Goal: Information Seeking & Learning: Check status

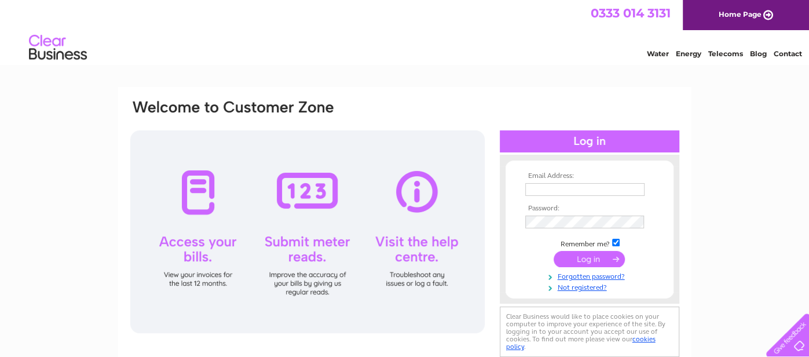
click at [552, 193] on input "text" at bounding box center [584, 189] width 119 height 13
type input "ivansmith11@live.com"
click at [614, 243] on input "checkbox" at bounding box center [616, 243] width 8 height 8
checkbox input "false"
click at [606, 254] on input "submit" at bounding box center [589, 259] width 71 height 16
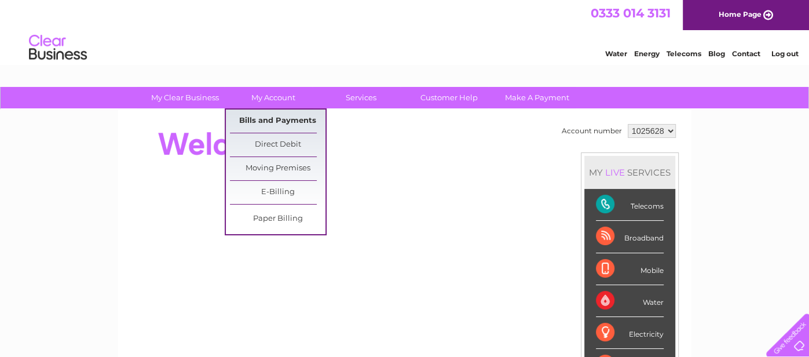
click at [290, 112] on link "Bills and Payments" at bounding box center [278, 120] width 96 height 23
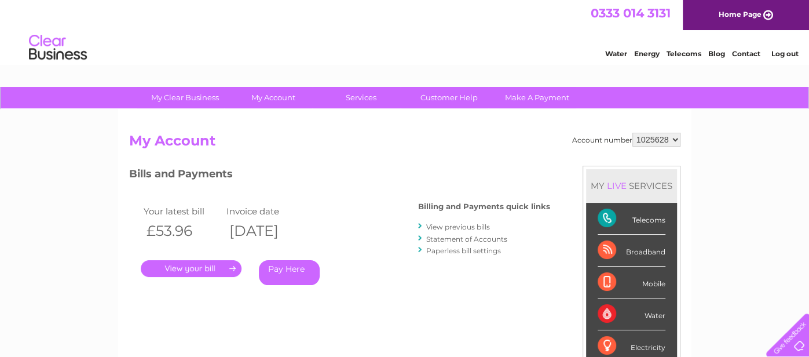
click at [204, 268] on link "." at bounding box center [191, 268] width 101 height 17
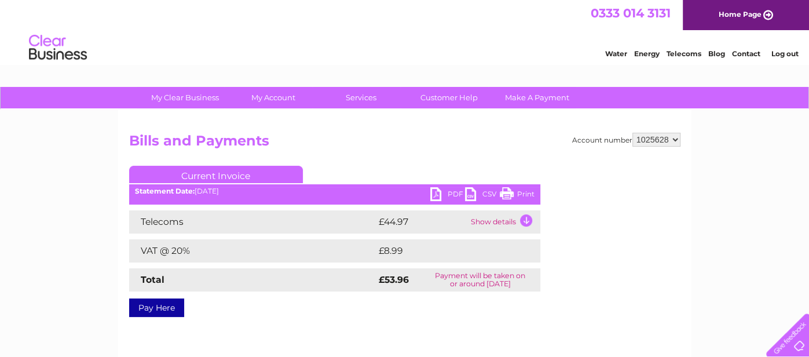
click at [527, 218] on td "Show details" at bounding box center [504, 221] width 72 height 23
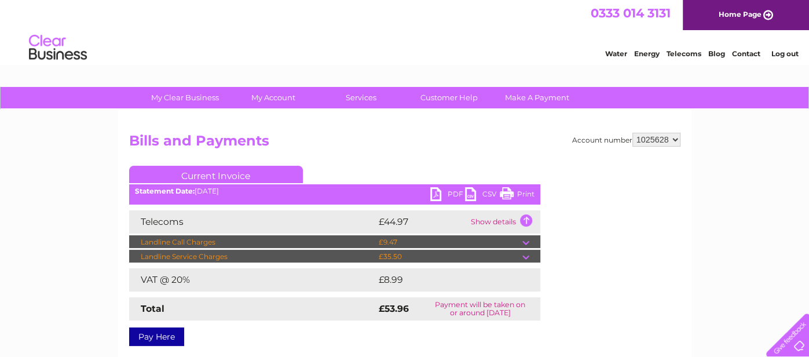
click at [527, 237] on td at bounding box center [531, 242] width 18 height 14
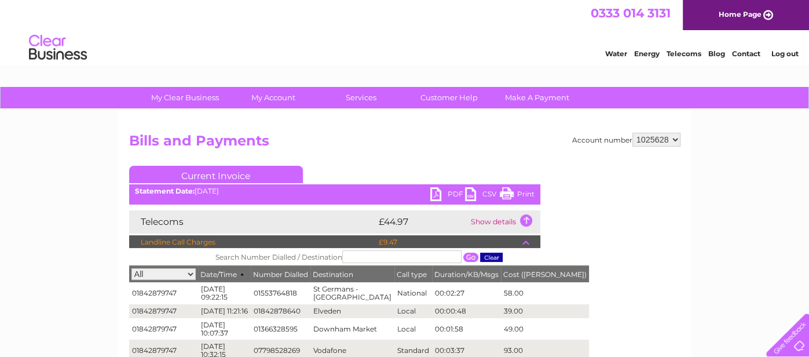
click at [526, 241] on td at bounding box center [531, 242] width 18 height 14
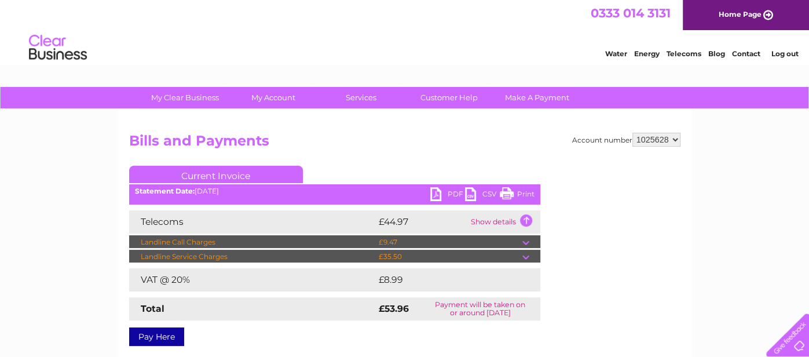
click at [525, 254] on td at bounding box center [531, 257] width 18 height 14
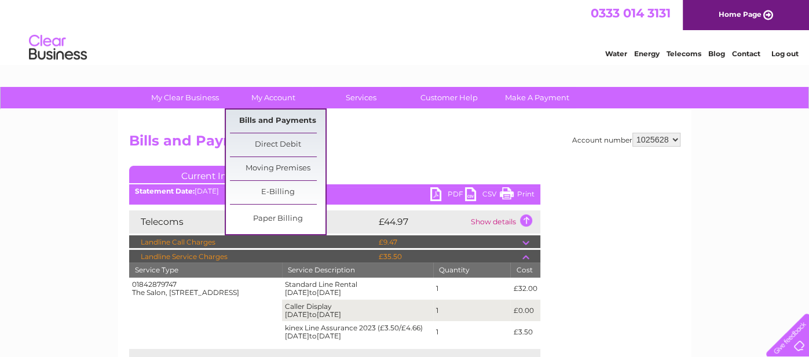
click at [268, 116] on link "Bills and Payments" at bounding box center [278, 120] width 96 height 23
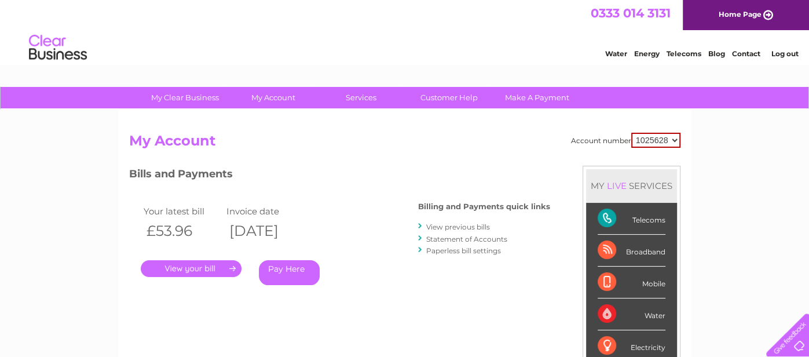
click at [470, 224] on link "View previous bills" at bounding box center [458, 226] width 64 height 9
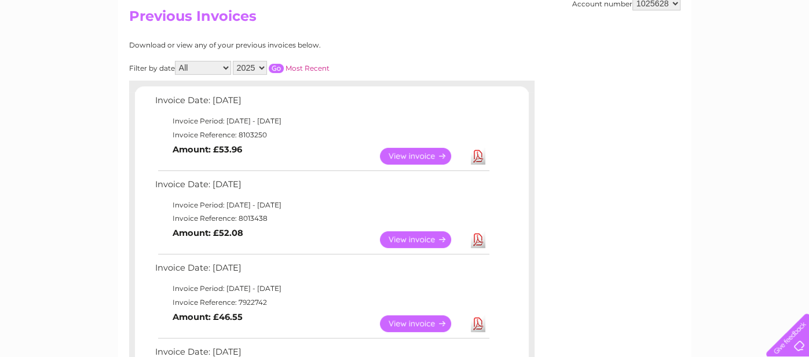
scroll to position [127, 0]
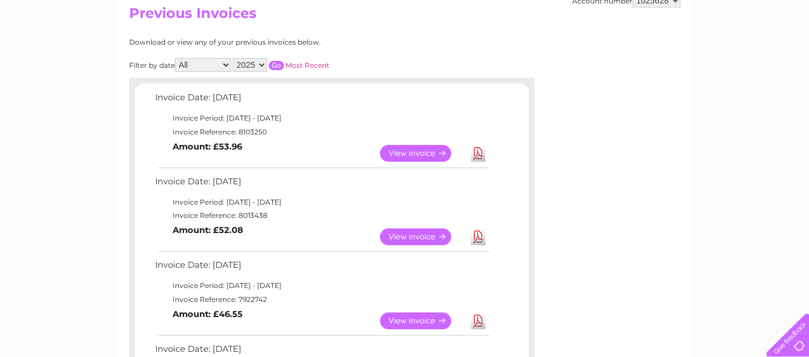
click at [413, 230] on link "View" at bounding box center [422, 236] width 85 height 17
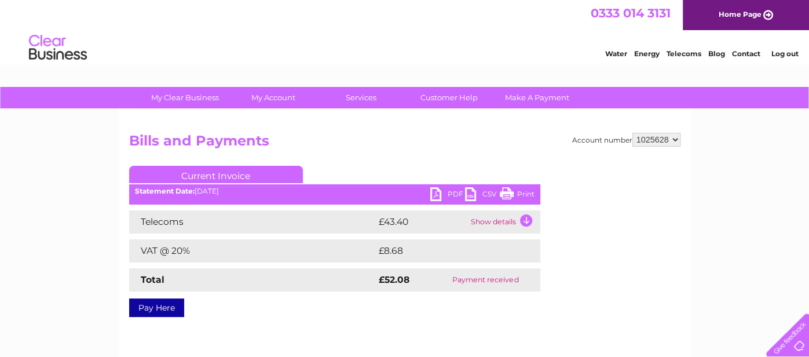
click at [520, 220] on td "Show details" at bounding box center [504, 221] width 72 height 23
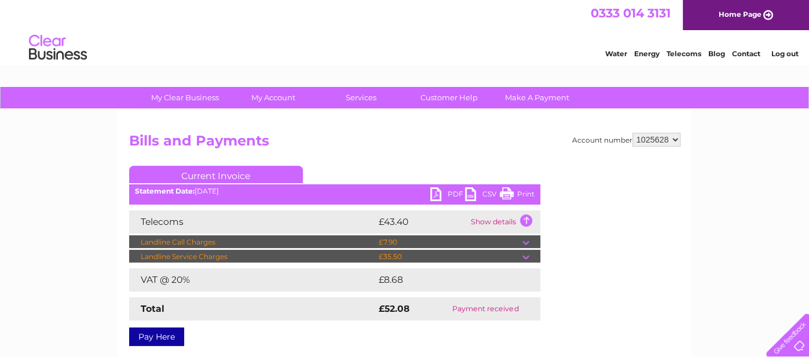
click at [526, 252] on td at bounding box center [531, 257] width 18 height 14
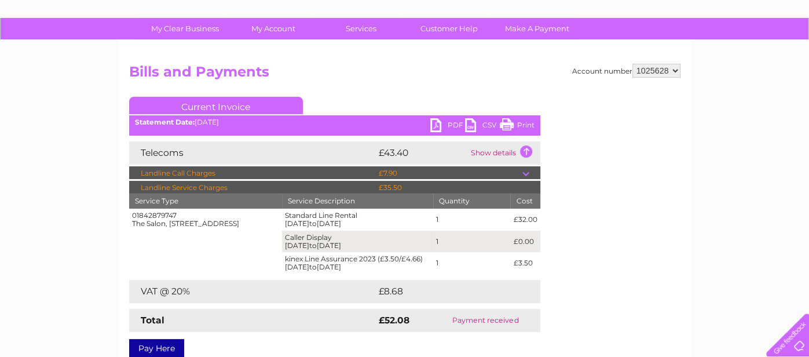
scroll to position [69, 0]
click at [524, 147] on td "Show details" at bounding box center [504, 152] width 72 height 23
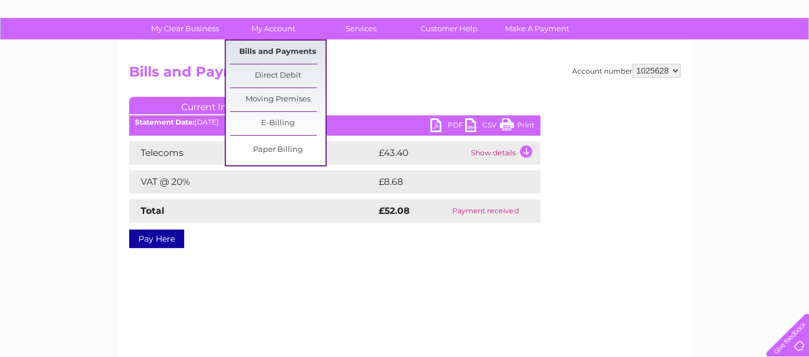
click at [279, 43] on link "Bills and Payments" at bounding box center [278, 52] width 96 height 23
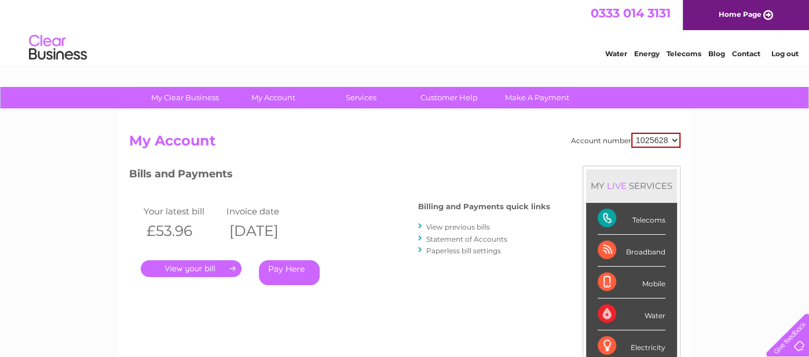
click at [204, 268] on link "." at bounding box center [191, 268] width 101 height 17
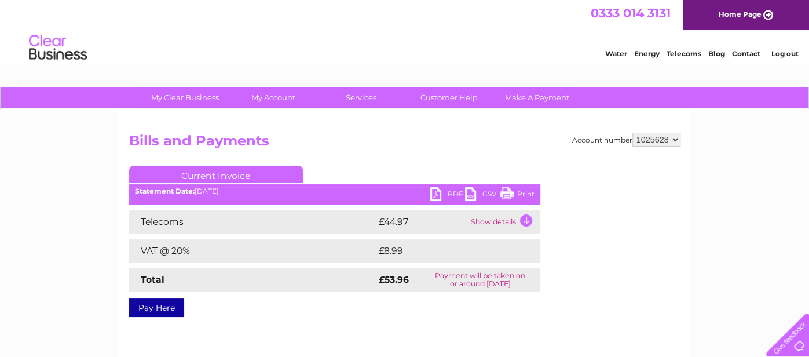
click at [524, 218] on td "Show details" at bounding box center [504, 221] width 72 height 23
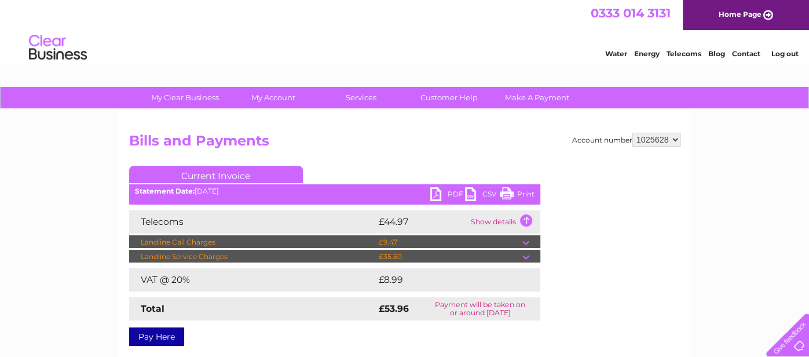
click at [526, 253] on td at bounding box center [531, 257] width 18 height 14
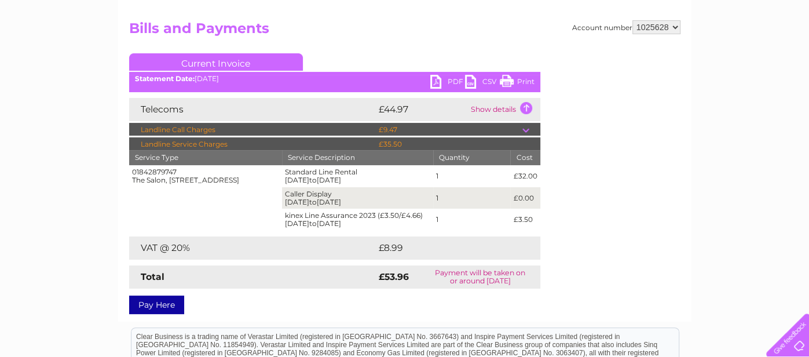
scroll to position [115, 0]
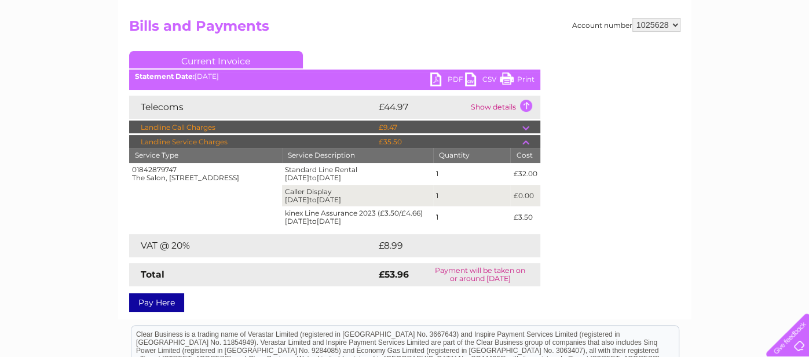
click at [808, 316] on div at bounding box center [785, 332] width 47 height 47
click at [677, 217] on div "Account number 1025628 Bills and Payments Current Invoice PDF CSV Print" at bounding box center [404, 162] width 551 height 289
click at [426, 40] on div "Account number 1025628 Bills and Payments Current Invoice PDF CSV Print" at bounding box center [404, 162] width 551 height 289
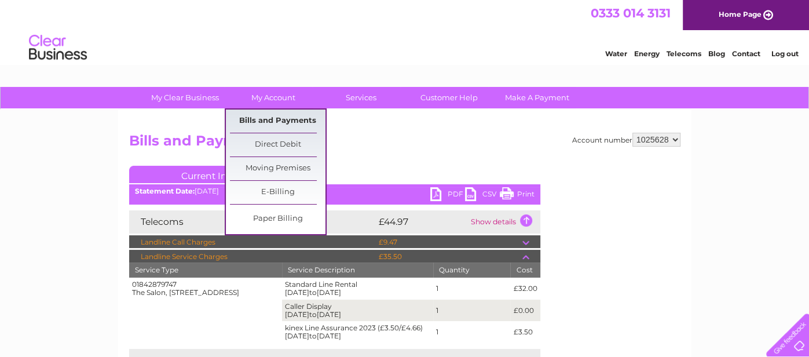
click at [279, 118] on link "Bills and Payments" at bounding box center [278, 120] width 96 height 23
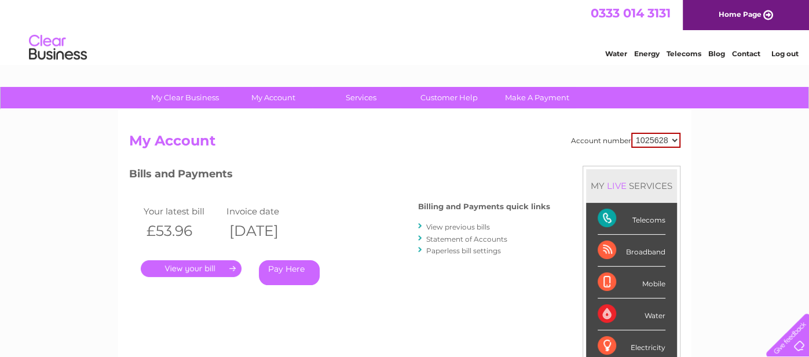
click at [476, 222] on link "View previous bills" at bounding box center [458, 226] width 64 height 9
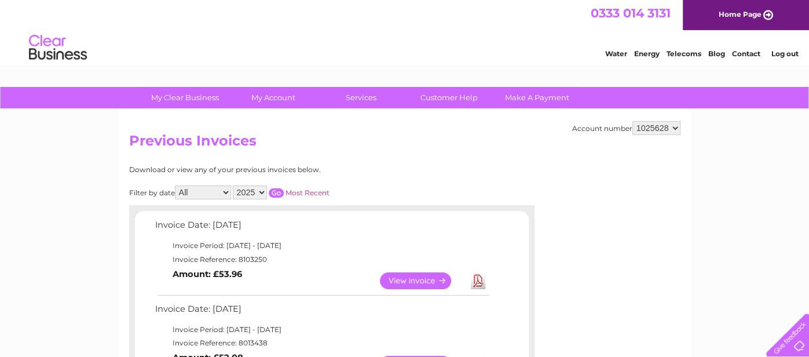
click at [780, 51] on link "Log out" at bounding box center [784, 53] width 27 height 9
